Goal: Navigation & Orientation: Find specific page/section

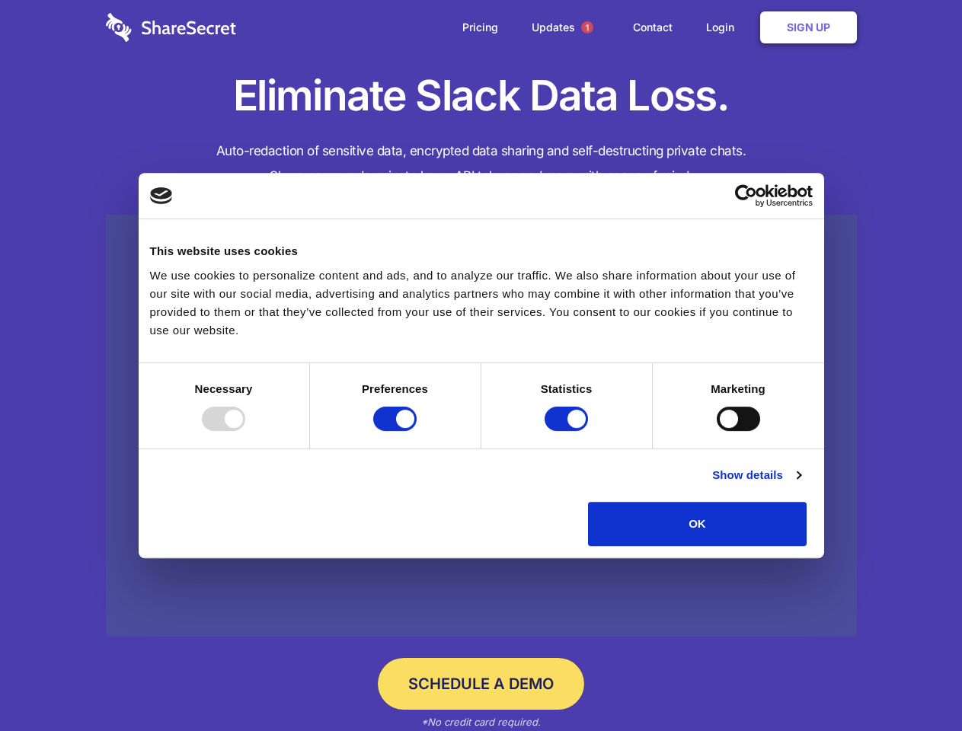
click at [245, 431] on div at bounding box center [223, 419] width 43 height 24
click at [417, 431] on input "Preferences" at bounding box center [394, 419] width 43 height 24
checkbox input "false"
click at [568, 431] on input "Statistics" at bounding box center [566, 419] width 43 height 24
checkbox input "false"
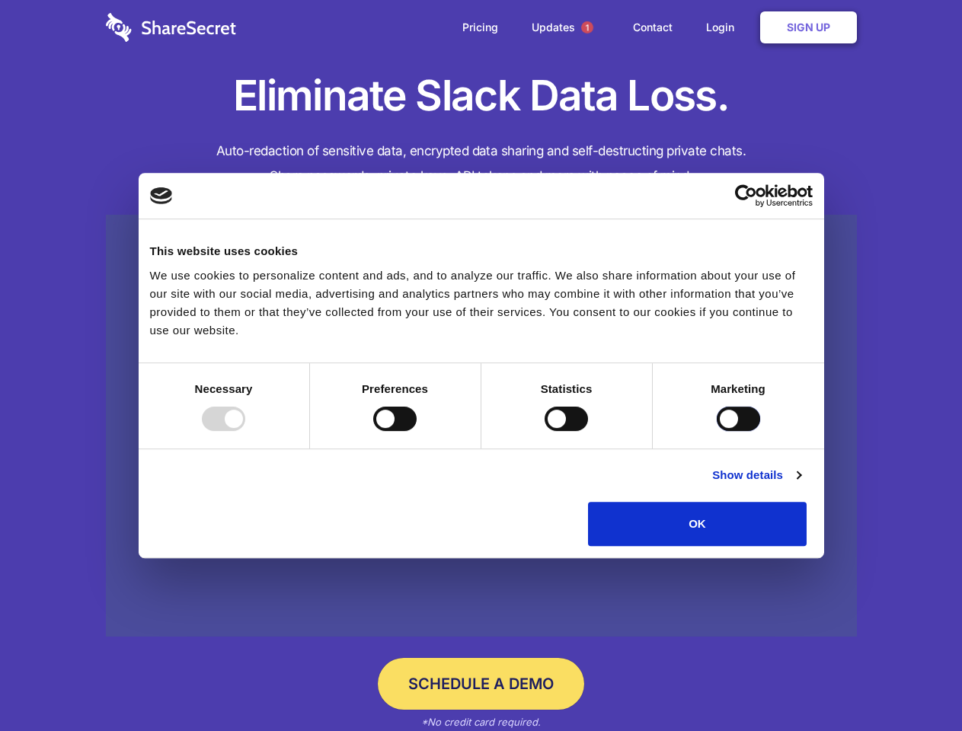
click at [717, 431] on input "Marketing" at bounding box center [738, 419] width 43 height 24
checkbox input "true"
click at [800, 484] on link "Show details" at bounding box center [756, 475] width 88 height 18
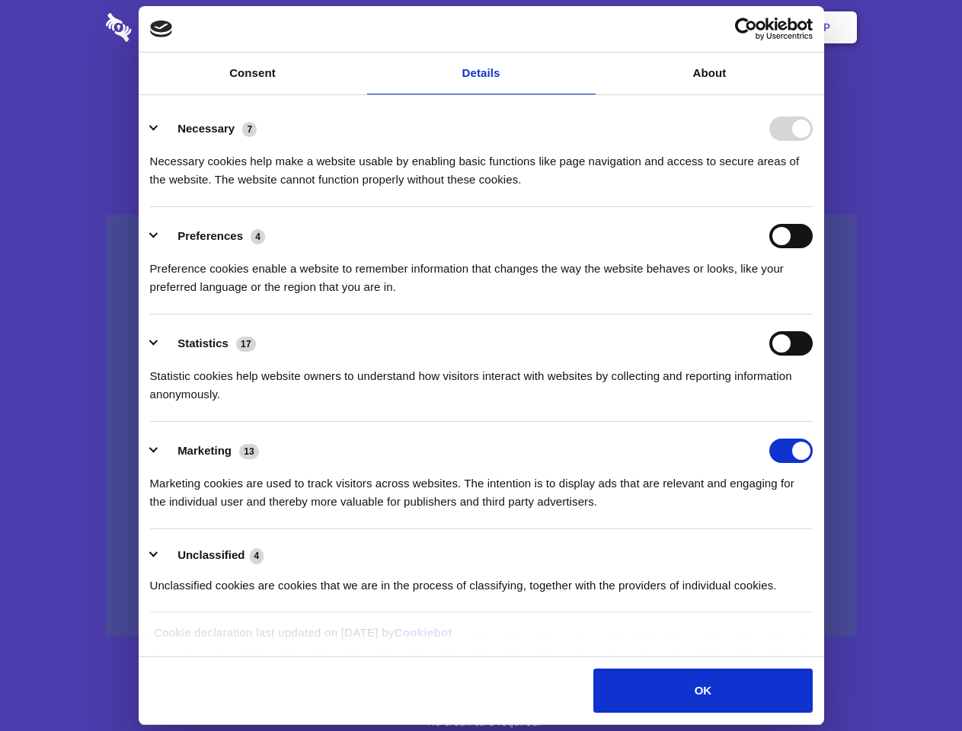
click at [813, 207] on li "Necessary 7 Necessary cookies help make a website usable by enabling basic func…" at bounding box center [481, 153] width 663 height 107
click at [586, 27] on span "1" at bounding box center [587, 27] width 12 height 12
